Goal: Information Seeking & Learning: Learn about a topic

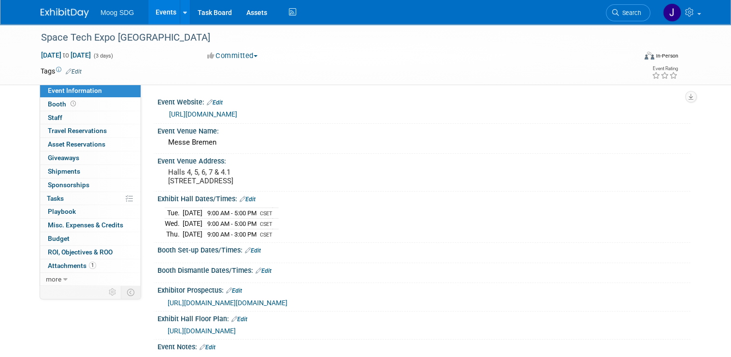
click at [161, 12] on link "Events" at bounding box center [165, 12] width 35 height 24
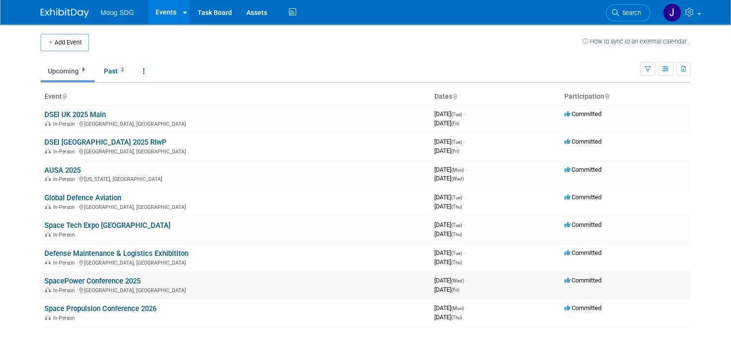
click at [102, 279] on link "SpacePower Conference 2025" at bounding box center [92, 280] width 96 height 9
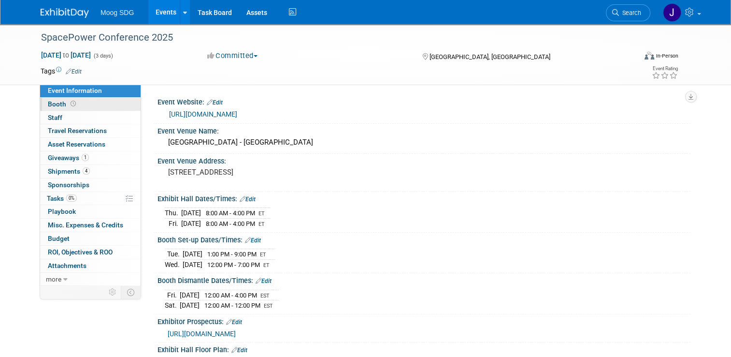
click at [81, 105] on link "Booth" at bounding box center [90, 104] width 101 height 13
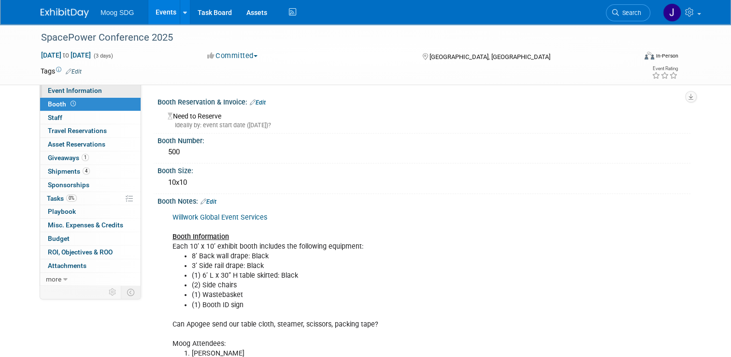
click at [101, 90] on link "Event Information" at bounding box center [90, 90] width 101 height 13
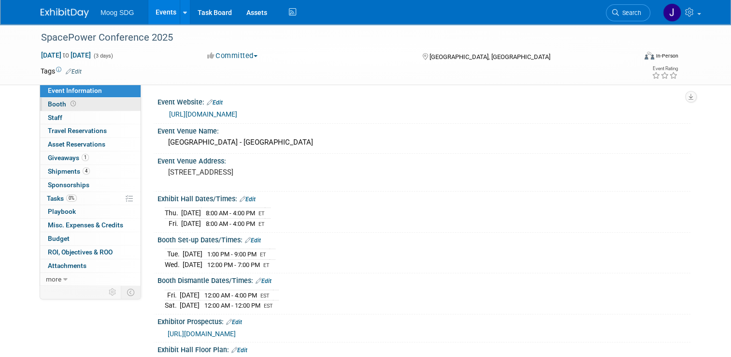
click at [107, 104] on link "Booth" at bounding box center [90, 104] width 101 height 13
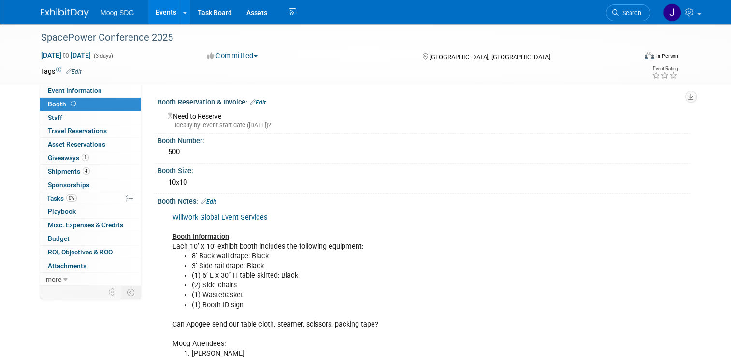
drag, startPoint x: 232, startPoint y: 215, endPoint x: 460, endPoint y: 231, distance: 228.2
click at [460, 231] on div "Willwork Global Event Services Booth Information Each 10’ x 10’ exhibit booth i…" at bounding box center [376, 310] width 421 height 204
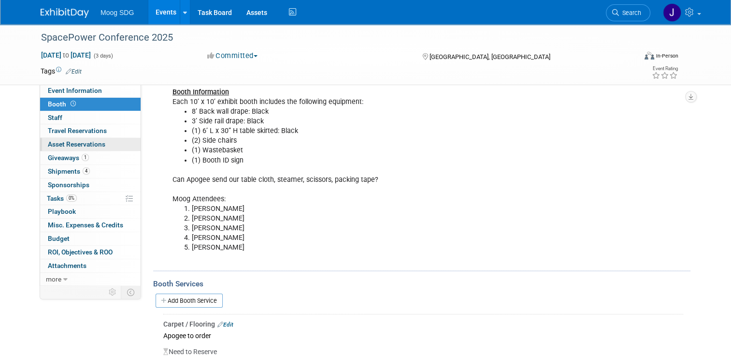
scroll to position [96, 0]
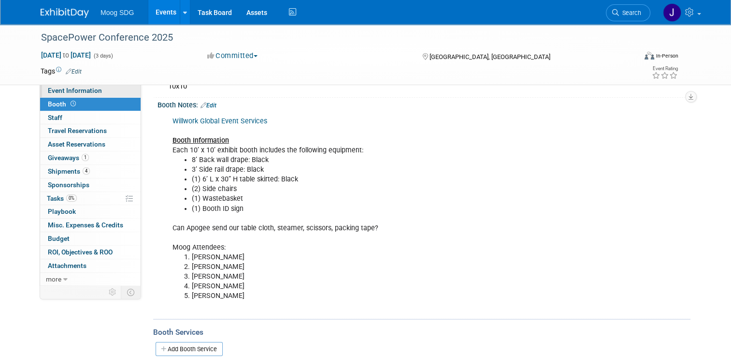
click at [102, 92] on link "Event Information" at bounding box center [90, 90] width 101 height 13
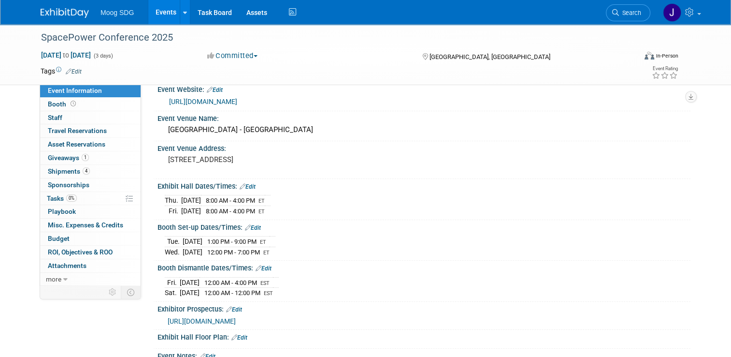
scroll to position [0, 0]
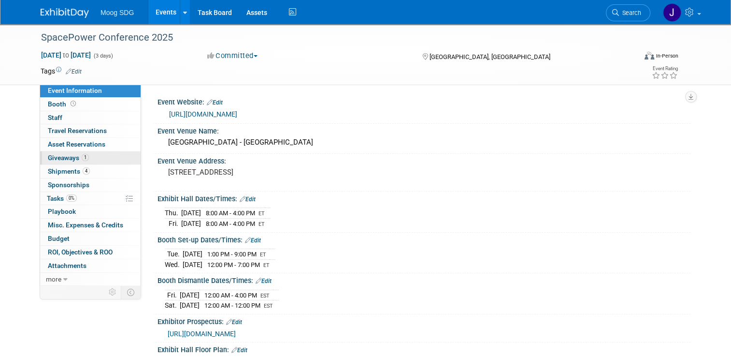
click at [53, 157] on span "Giveaways 1" at bounding box center [68, 158] width 41 height 8
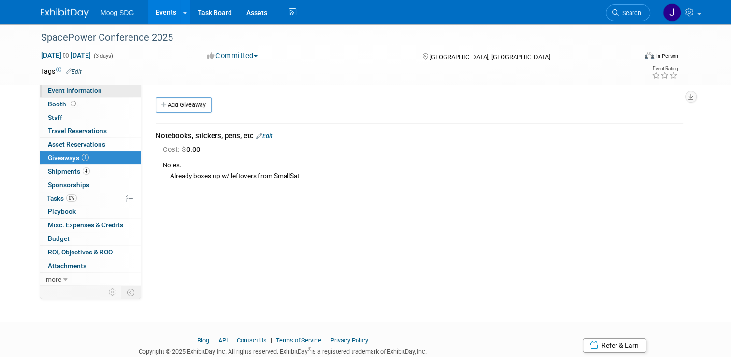
click at [88, 88] on span "Event Information" at bounding box center [75, 91] width 54 height 8
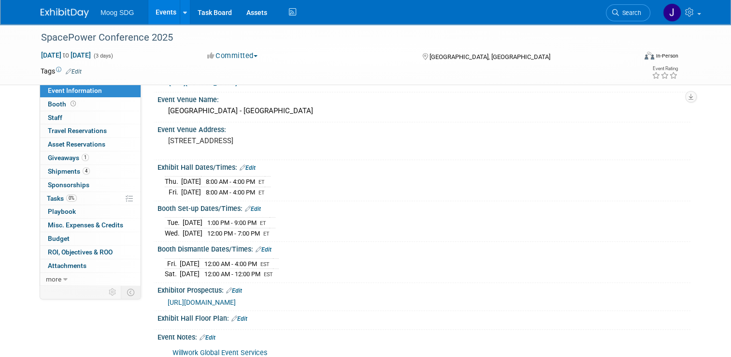
scroll to position [97, 0]
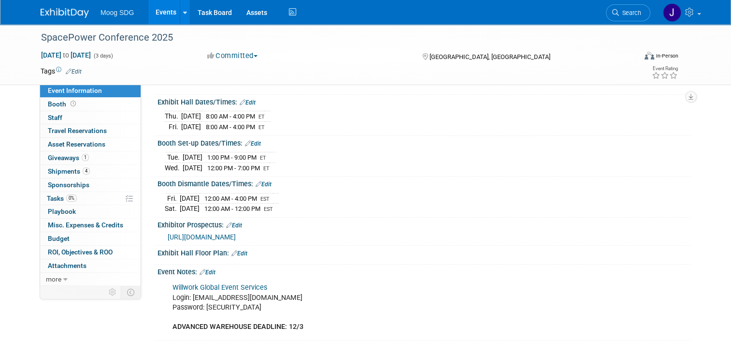
click at [236, 236] on span "https://willwork.boomerecommerce.com/home/304/EventHome" at bounding box center [202, 237] width 68 height 8
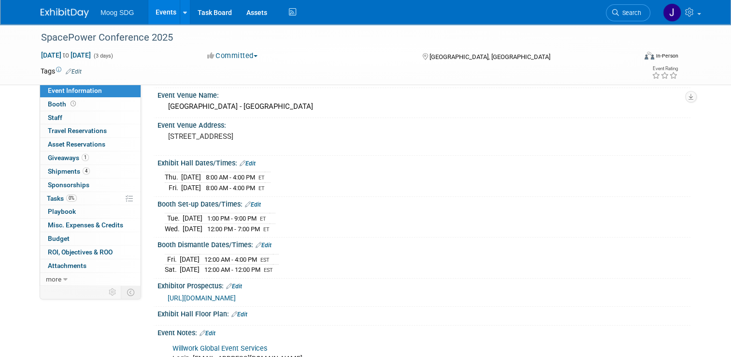
scroll to position [0, 0]
